Goal: Information Seeking & Learning: Learn about a topic

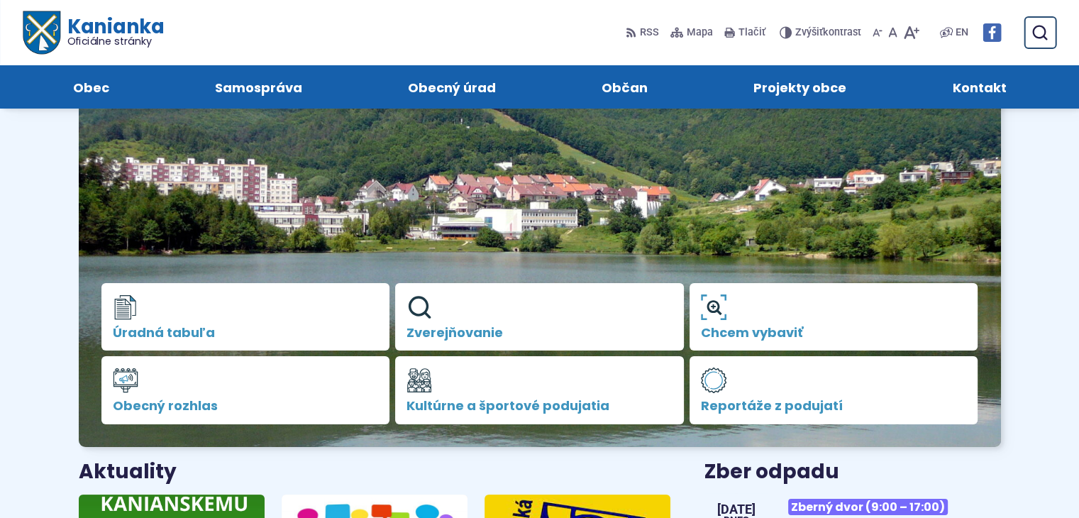
scroll to position [118, 0]
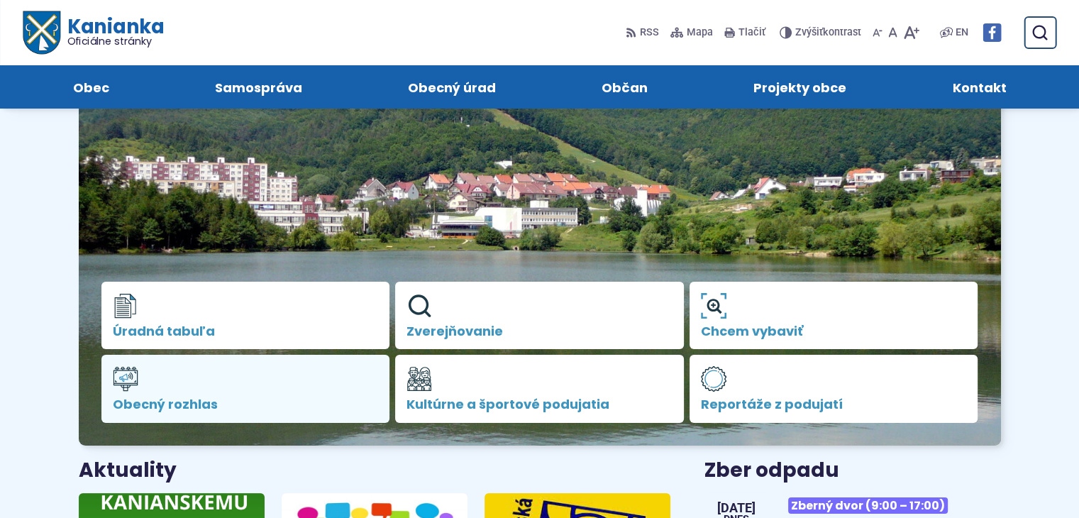
click at [264, 389] on link "Obecný rozhlas" at bounding box center [245, 389] width 289 height 68
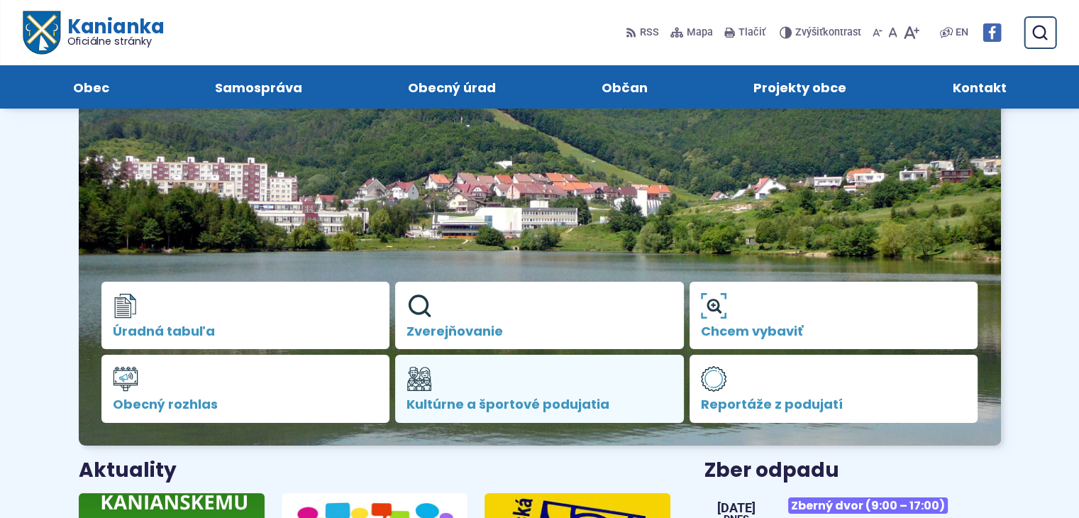
click at [507, 374] on link "Kultúrne a športové podujatia" at bounding box center [539, 389] width 289 height 68
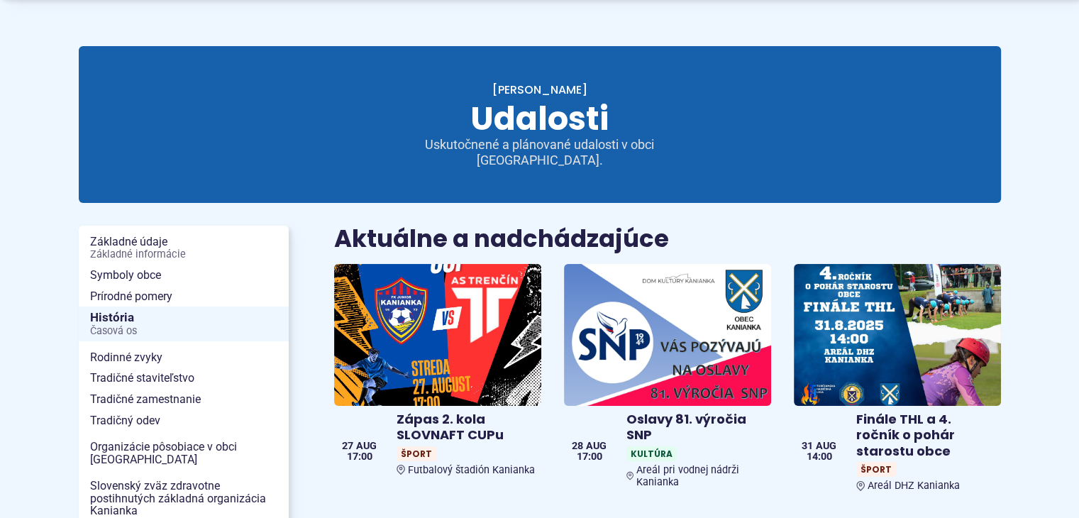
scroll to position [98, 0]
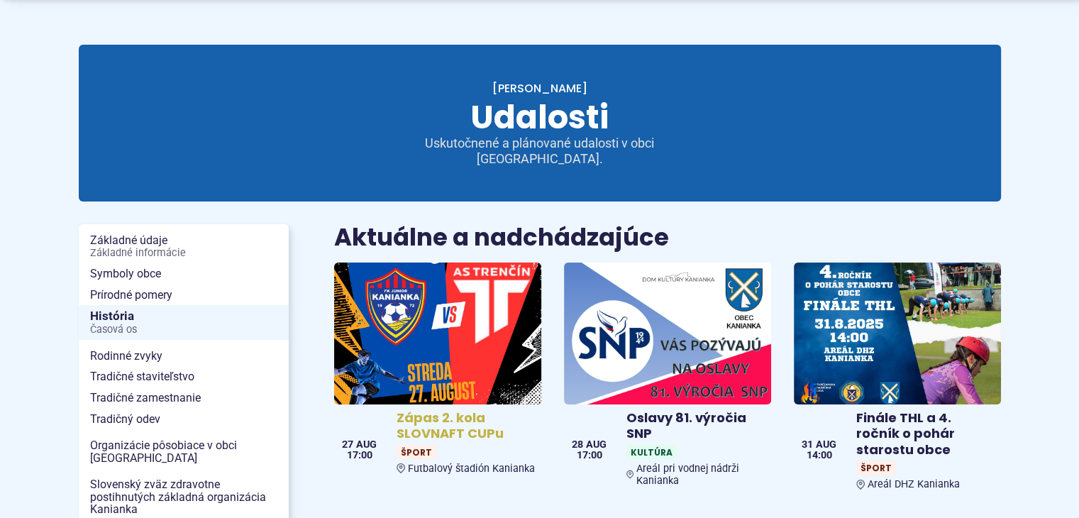
click at [460, 353] on img at bounding box center [438, 333] width 238 height 163
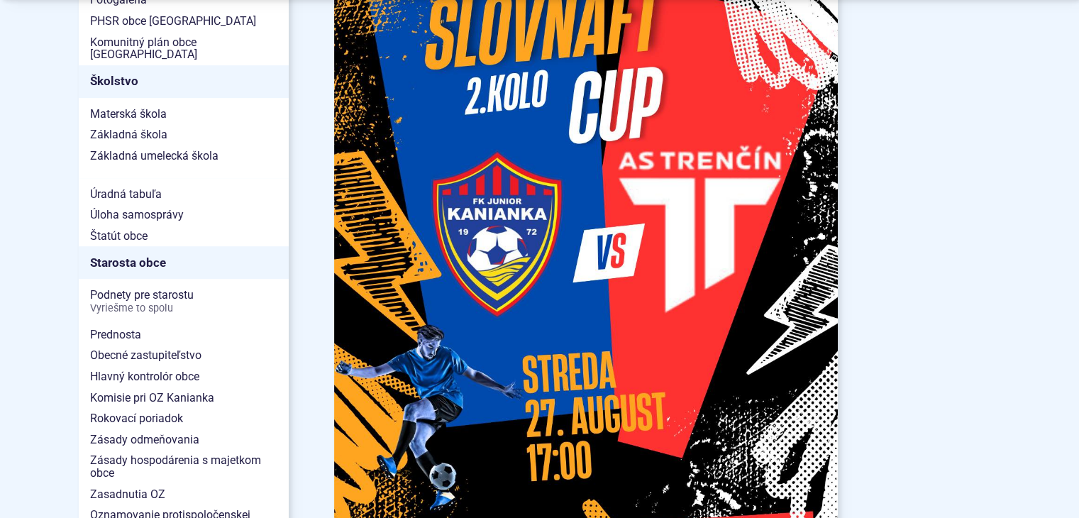
scroll to position [900, 0]
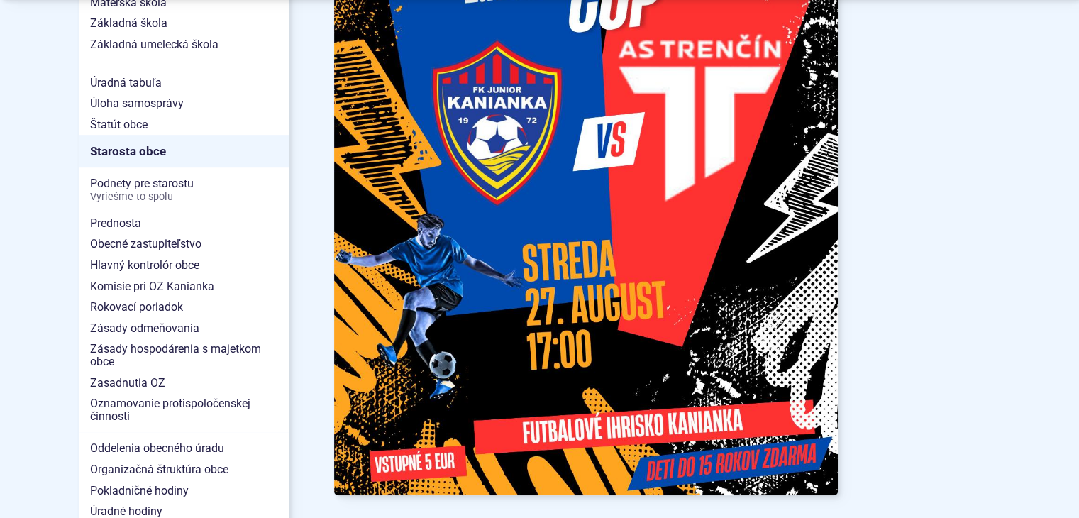
click at [460, 353] on img at bounding box center [586, 181] width 504 height 630
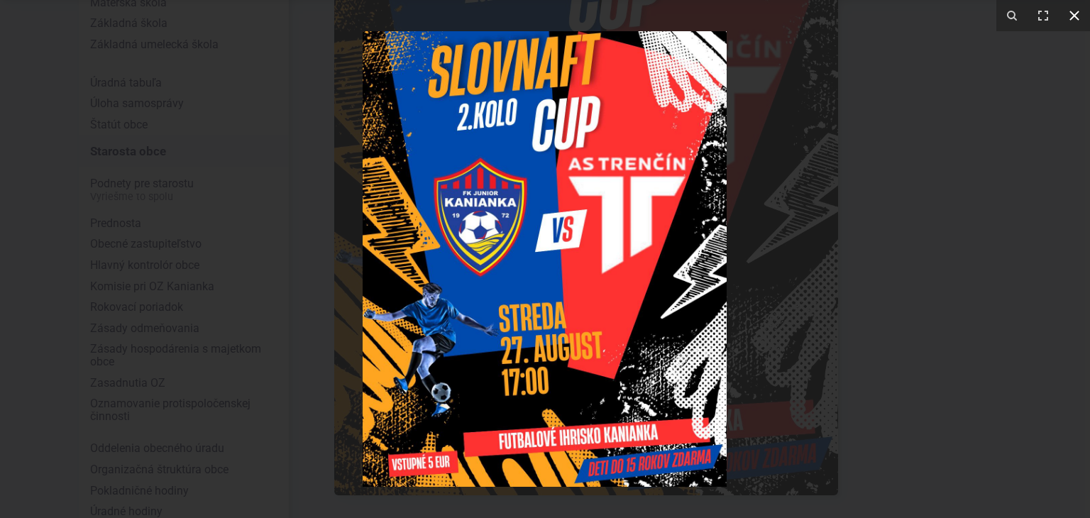
click at [1078, 18] on icon at bounding box center [1074, 16] width 10 height 10
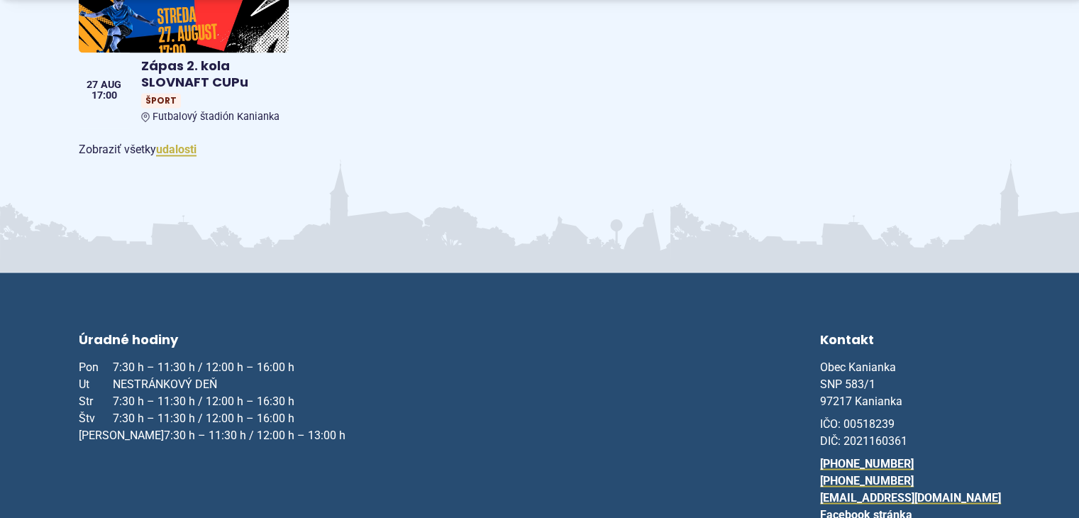
scroll to position [2387, 0]
